Goal: Transaction & Acquisition: Purchase product/service

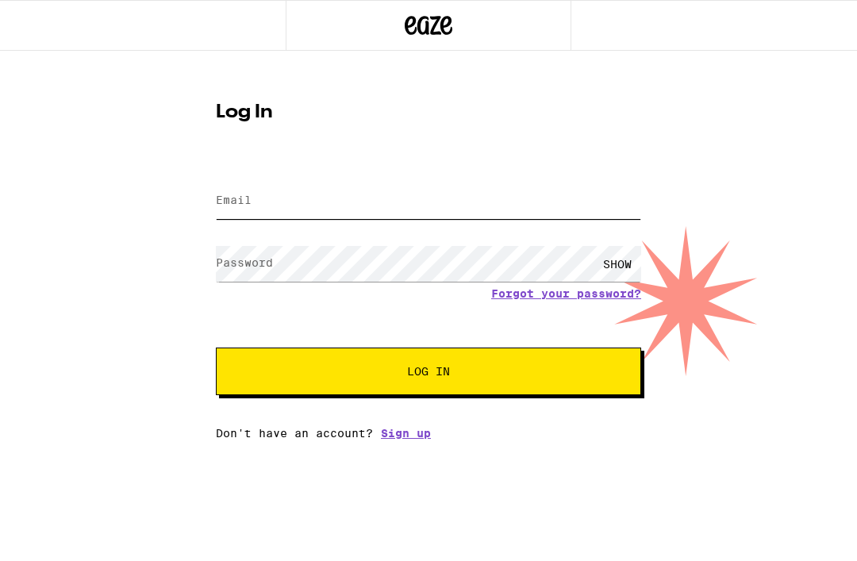
type input "[EMAIL_ADDRESS][DOMAIN_NAME]"
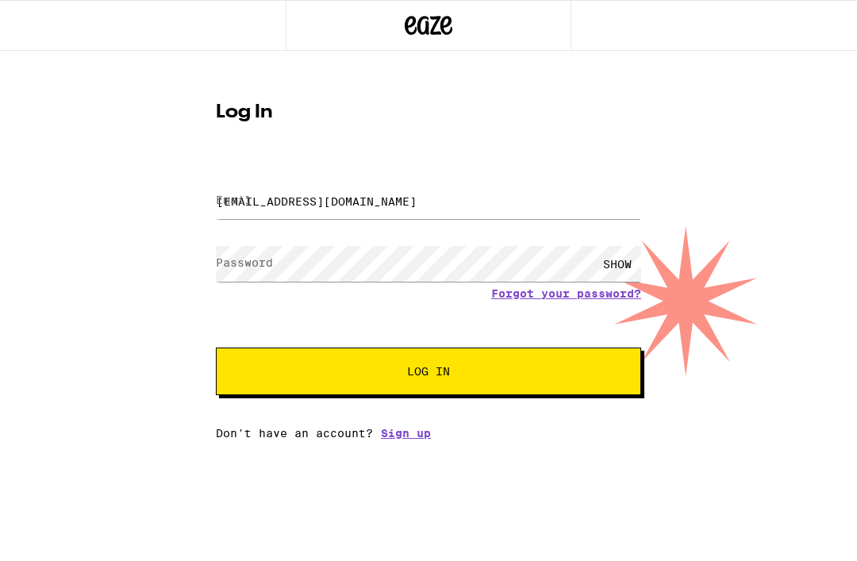
click at [428, 374] on button "Log In" at bounding box center [428, 372] width 425 height 48
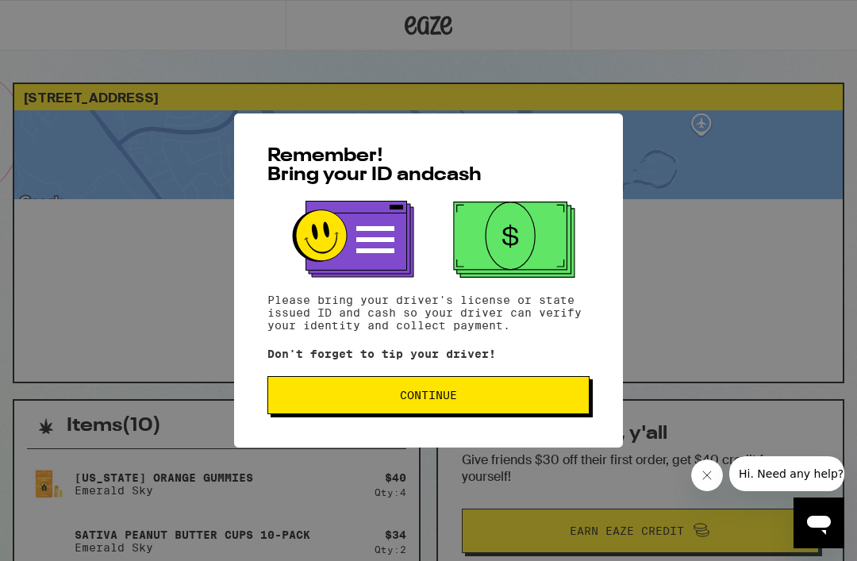
click at [447, 399] on span "Continue" at bounding box center [428, 395] width 57 height 11
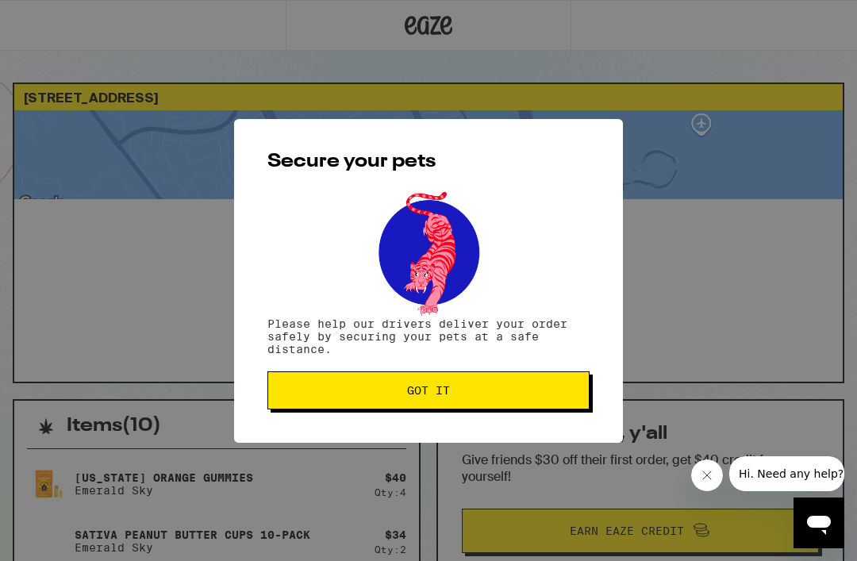
click at [535, 391] on span "Got it" at bounding box center [428, 390] width 295 height 11
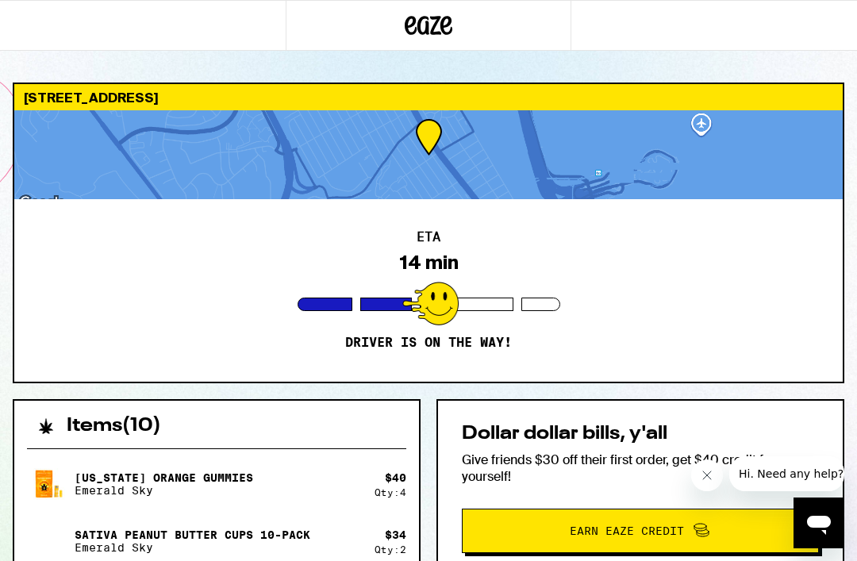
click at [707, 479] on icon "Close message from company" at bounding box center [707, 475] width 13 height 13
click at [709, 119] on div at bounding box center [428, 154] width 828 height 89
click at [351, 517] on div "[US_STATE] Orange Gummies Emerald Sky $ 40 Qty: 4 Sativa Peanut Butter Cups 10-…" at bounding box center [216, 570] width 379 height 216
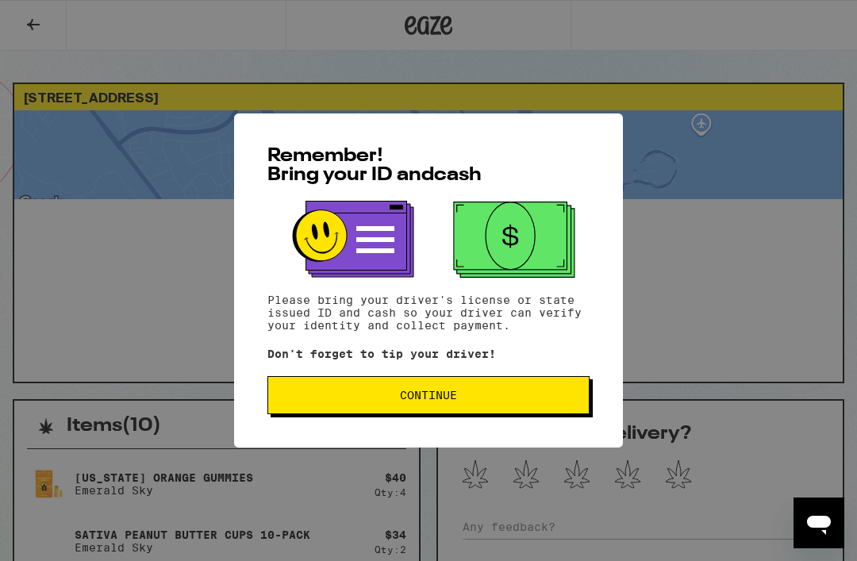
click at [448, 407] on button "Continue" at bounding box center [428, 395] width 322 height 38
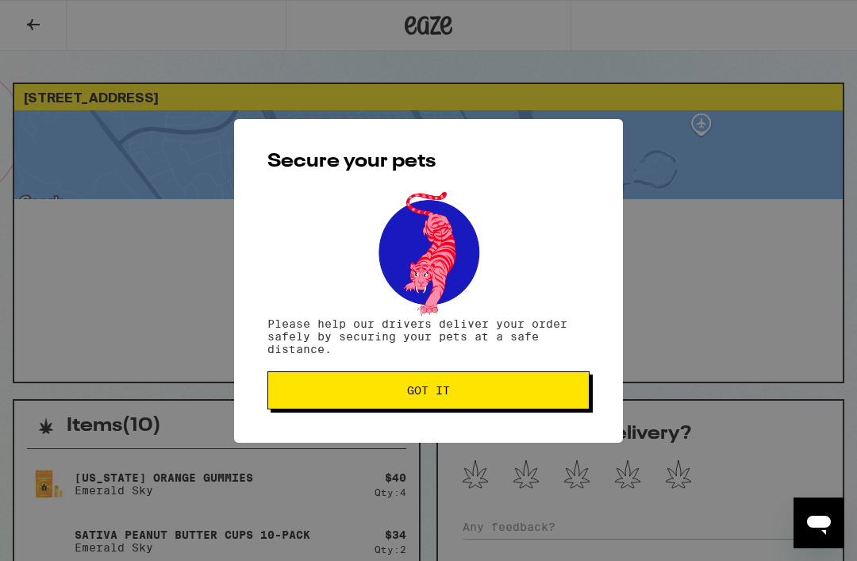
click at [464, 396] on span "Got it" at bounding box center [428, 390] width 295 height 11
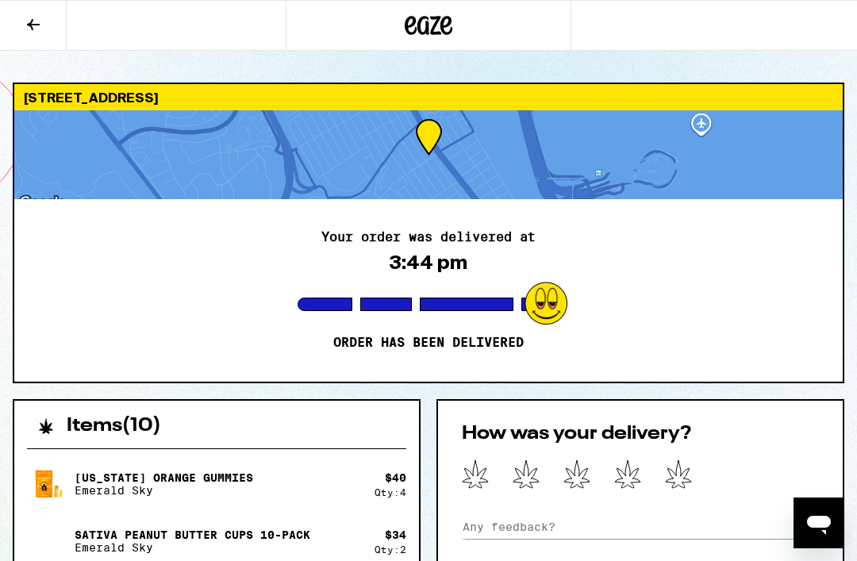
click at [668, 478] on icon at bounding box center [678, 473] width 27 height 29
click at [774, 452] on div "How was your delivery? Submit Feedback" at bounding box center [640, 509] width 408 height 221
click at [724, 251] on div "Your order was delivered at 3:44 pm Order has been delivered" at bounding box center [428, 290] width 828 height 183
click at [678, 286] on div "Your order was delivered at 3:44 pm Order has been delivered" at bounding box center [428, 290] width 828 height 183
click at [696, 117] on div at bounding box center [428, 154] width 828 height 89
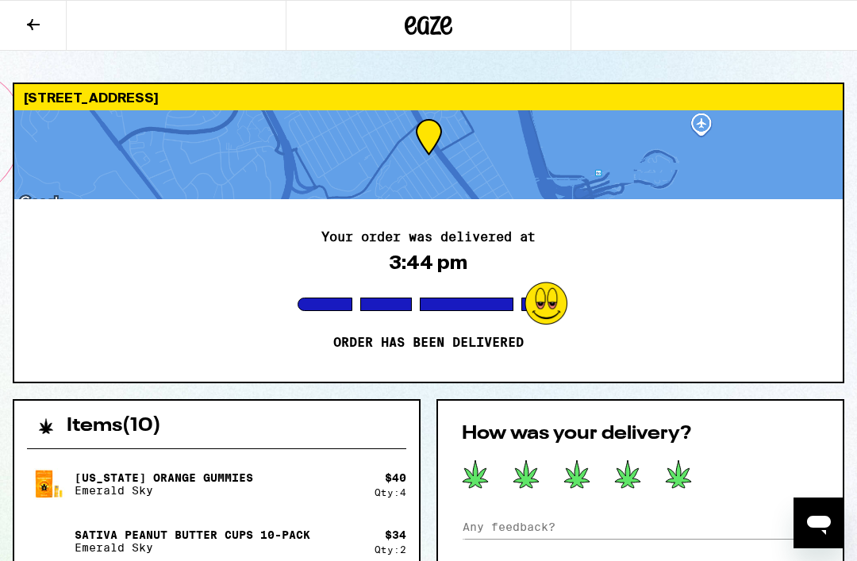
click at [38, 32] on icon at bounding box center [33, 24] width 19 height 19
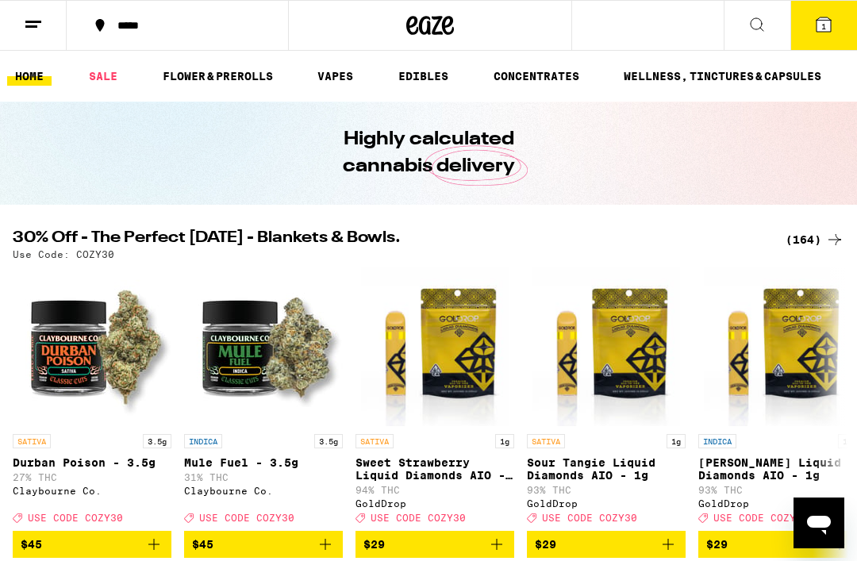
click at [49, 71] on link "HOME" at bounding box center [29, 76] width 44 height 19
